Goal: Task Accomplishment & Management: Use online tool/utility

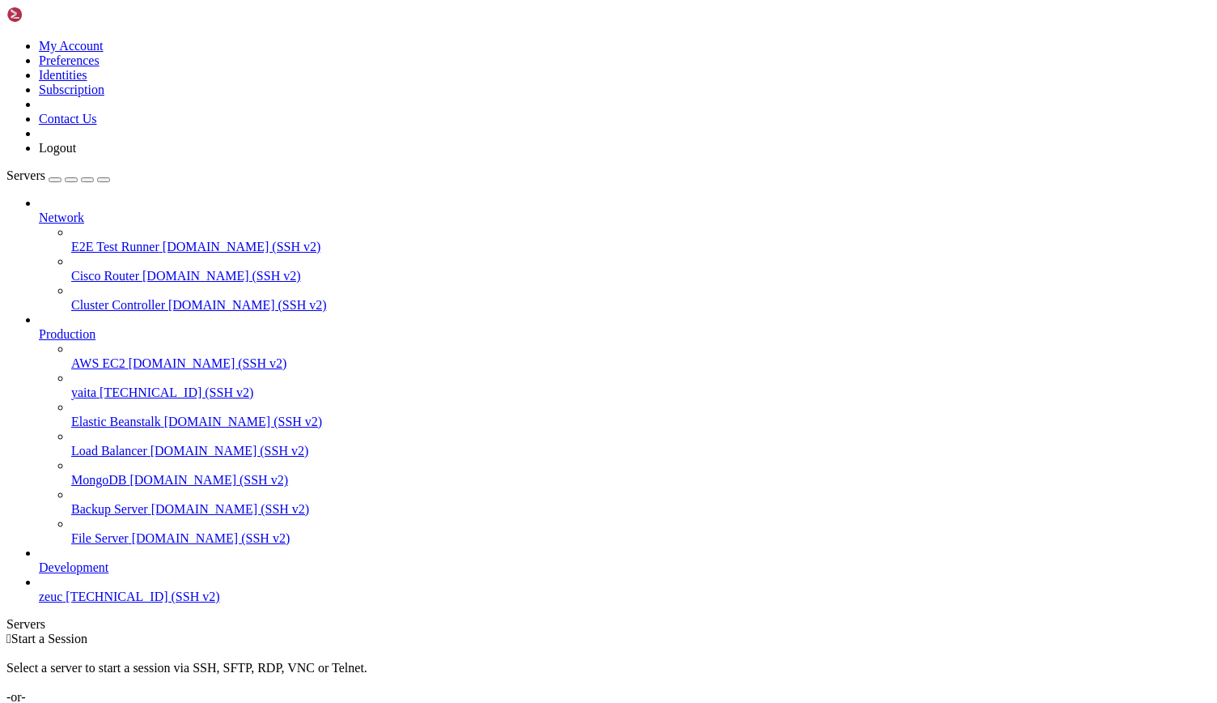
click at [96, 385] on span "yaita" at bounding box center [83, 392] width 25 height 14
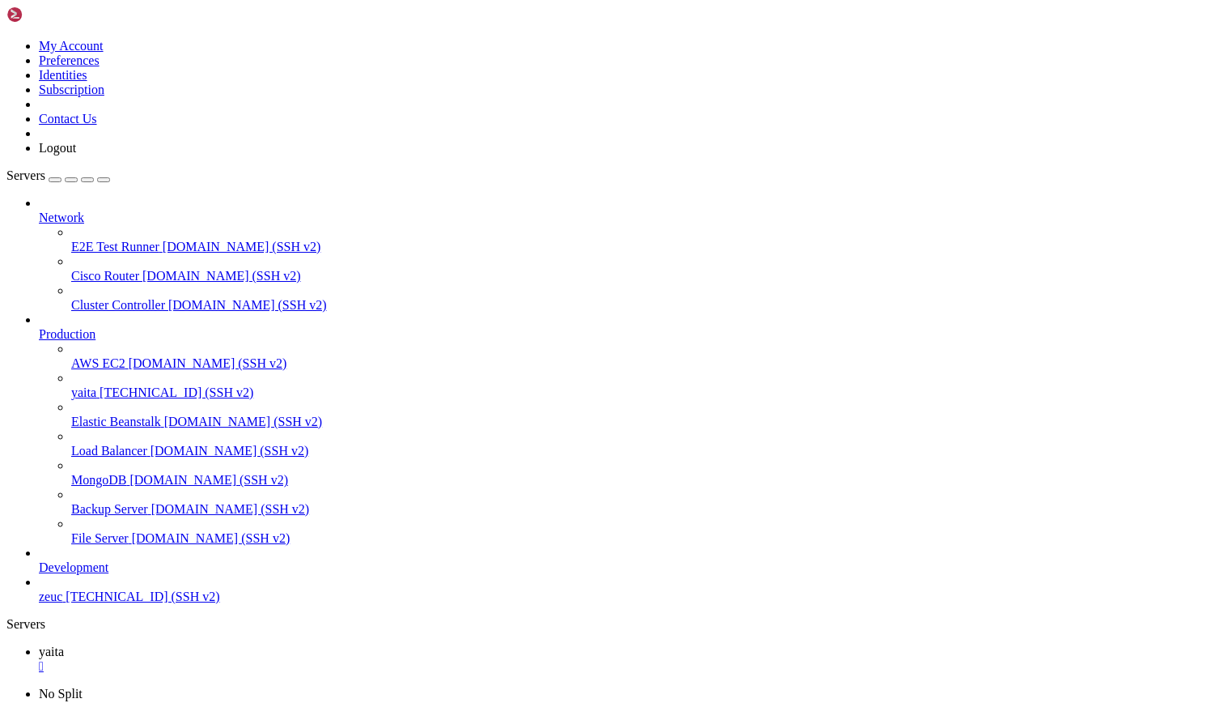
drag, startPoint x: 63, startPoint y: 1002, endPoint x: 261, endPoint y: 1003, distance: 197.5
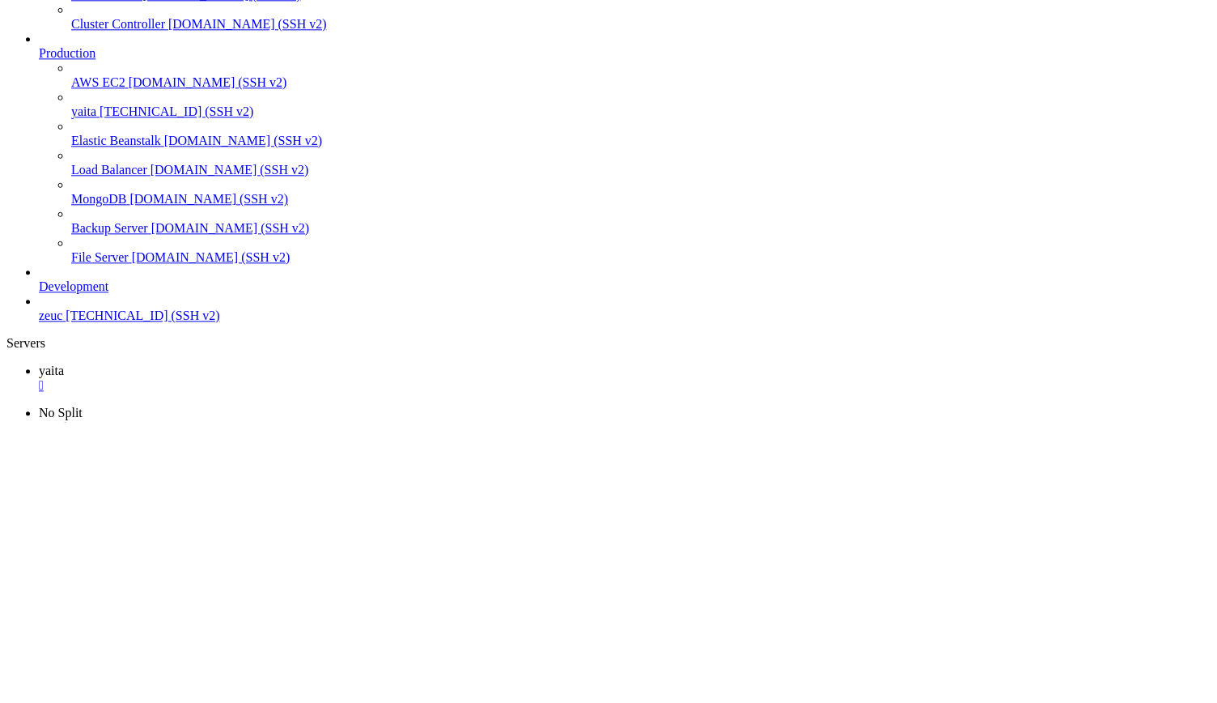
scroll to position [13761, 0]
drag, startPoint x: 60, startPoint y: 1012, endPoint x: 355, endPoint y: 1008, distance: 294.6
drag, startPoint x: 63, startPoint y: 951, endPoint x: 340, endPoint y: 954, distance: 276.8
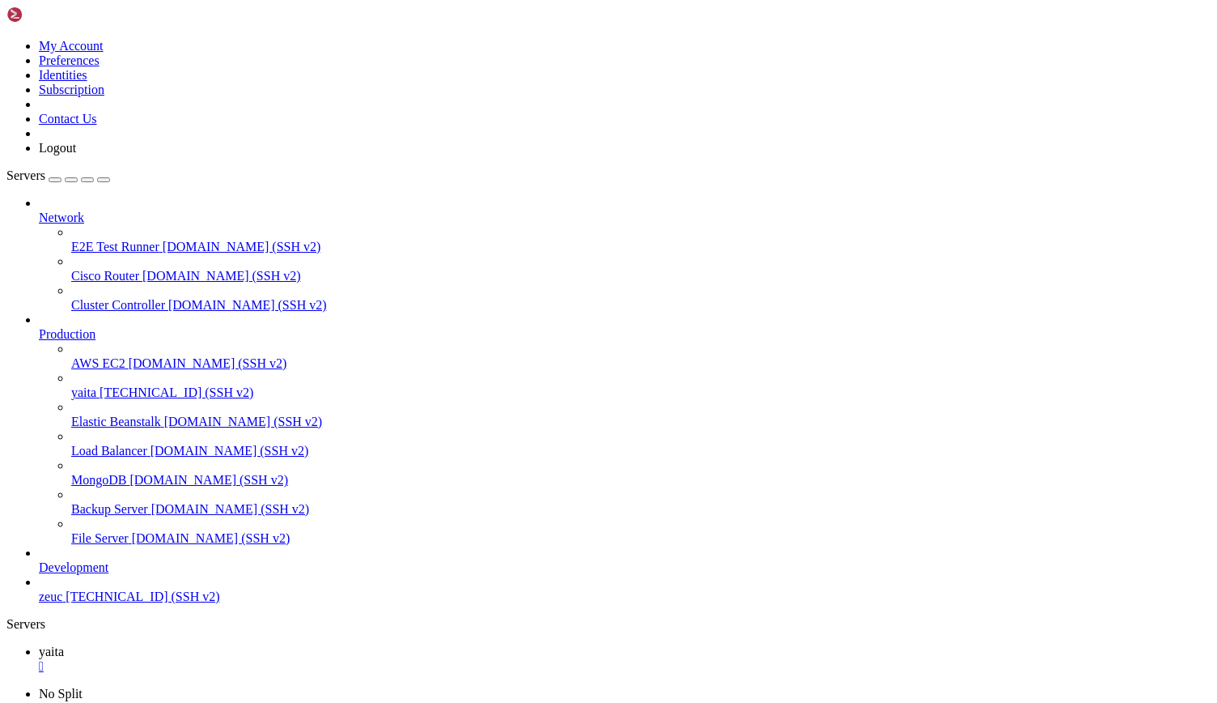
scroll to position [20619, 0]
